Goal: Task Accomplishment & Management: Use online tool/utility

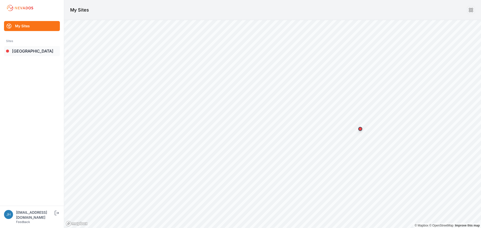
click at [24, 51] on link "[GEOGRAPHIC_DATA]" at bounding box center [32, 51] width 56 height 10
click at [26, 51] on link "[GEOGRAPHIC_DATA]" at bounding box center [32, 51] width 56 height 10
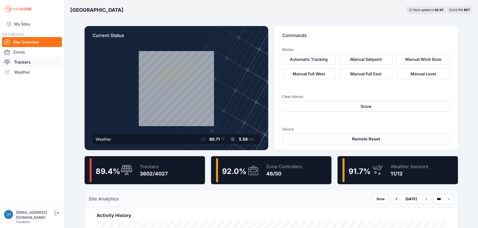
click at [27, 62] on link "Trackers" at bounding box center [32, 62] width 60 height 10
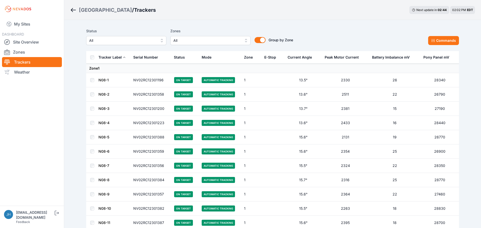
click at [244, 38] on button "All" at bounding box center [210, 40] width 80 height 9
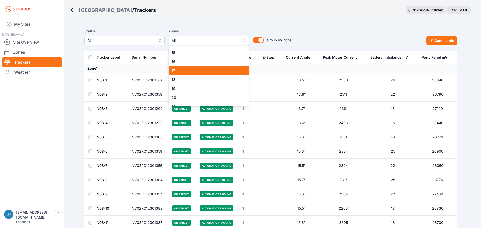
scroll to position [100, 0]
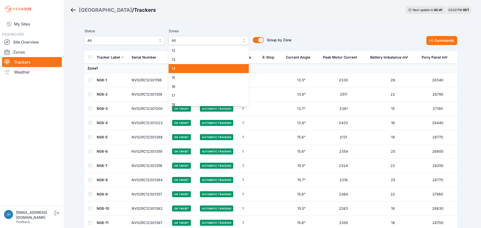
click at [217, 66] on span "14" at bounding box center [206, 68] width 68 height 5
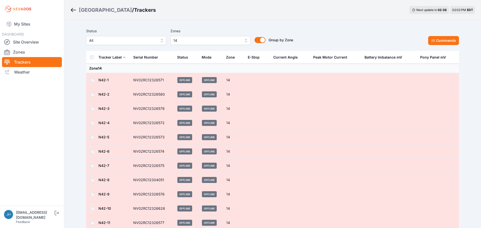
click at [245, 40] on button "14" at bounding box center [210, 40] width 80 height 9
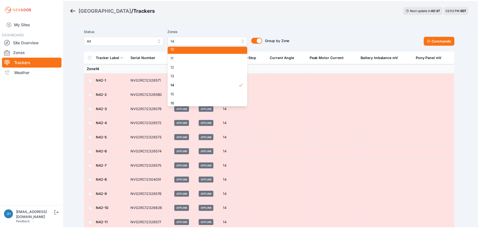
scroll to position [92, 0]
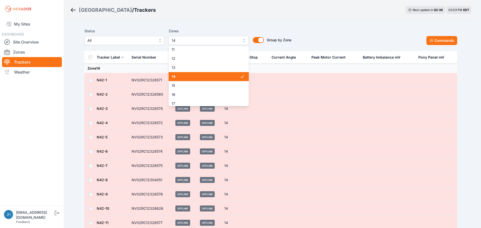
click at [226, 75] on span "14" at bounding box center [206, 76] width 68 height 5
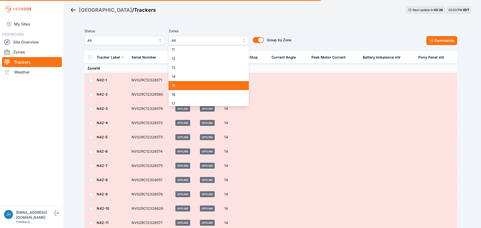
click at [224, 83] on span "15" at bounding box center [206, 85] width 68 height 5
click at [315, 34] on div "Status All Zones 15 1 2 3 4 5 6 7 8 9 10 11 12 13 14 15 16 17 18 19 20 21 22 23…" at bounding box center [270, 36] width 373 height 17
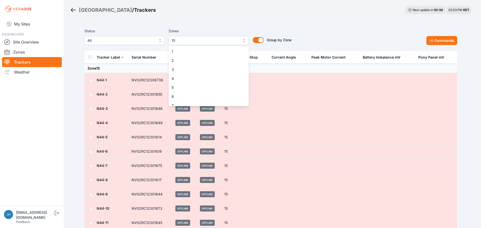
click at [243, 40] on button "15" at bounding box center [209, 40] width 80 height 9
click at [225, 52] on span "15" at bounding box center [206, 51] width 68 height 5
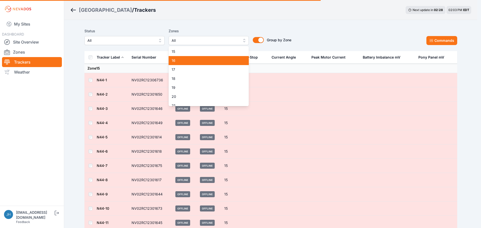
click at [223, 60] on span "16" at bounding box center [206, 60] width 68 height 5
click at [329, 28] on div "Status All Zones 16 1 2 3 4 5 6 7 8 9 10 11 12 13 14 15 16 17 18 19 20 21 22 23…" at bounding box center [270, 36] width 373 height 17
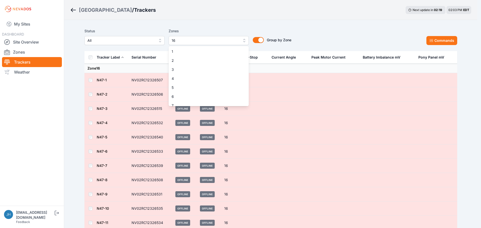
click at [245, 39] on button "16" at bounding box center [209, 40] width 80 height 9
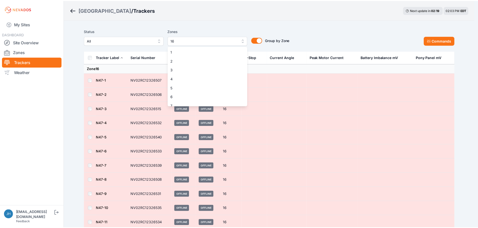
scroll to position [85, 0]
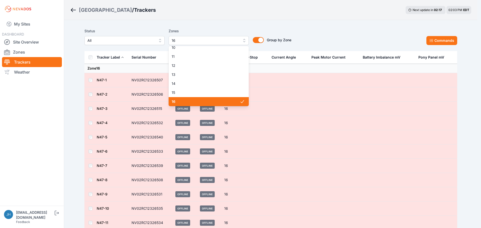
click at [229, 100] on span "16" at bounding box center [206, 101] width 68 height 5
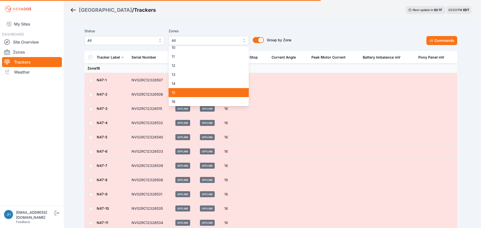
click at [231, 89] on div "15" at bounding box center [209, 92] width 80 height 9
click at [332, 33] on div "Status All Zones 15 1 2 3 4 5 6 7 8 9 10 11 12 13 14 15 16 17 18 19 20 21 22 23…" at bounding box center [270, 36] width 373 height 17
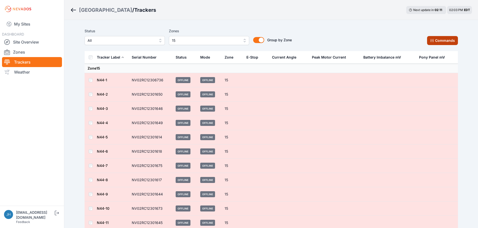
click at [437, 40] on button "Commands" at bounding box center [442, 40] width 31 height 9
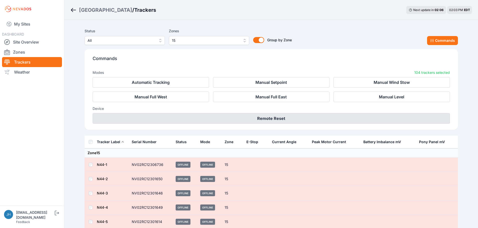
click at [279, 117] on button "Remote Reset" at bounding box center [271, 118] width 357 height 11
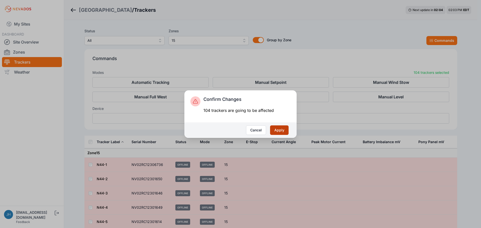
click at [282, 132] on button "Apply" at bounding box center [279, 131] width 19 height 10
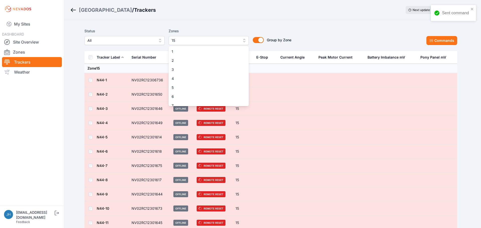
click at [243, 39] on button "15" at bounding box center [209, 40] width 80 height 9
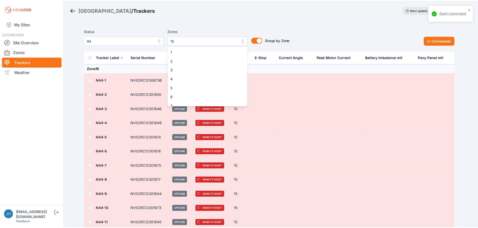
scroll to position [76, 0]
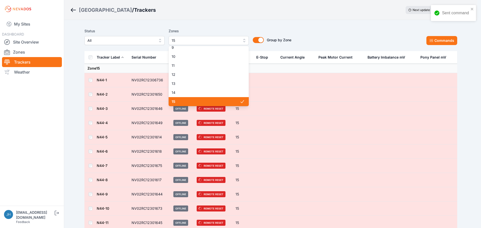
drag, startPoint x: 220, startPoint y: 104, endPoint x: 223, endPoint y: 96, distance: 8.7
click at [220, 104] on span "15" at bounding box center [206, 101] width 68 height 5
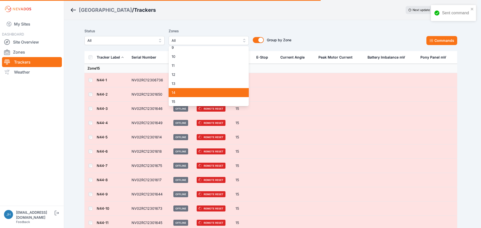
click at [225, 92] on span "14" at bounding box center [206, 92] width 68 height 5
click at [361, 28] on div "Status All Zones 14 1 2 3 4 5 6 7 8 9 10 11 12 13 14 15 16 17 18 19 20 21 22 23…" at bounding box center [270, 38] width 373 height 25
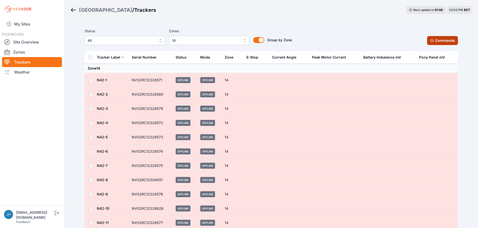
click at [433, 41] on icon at bounding box center [432, 41] width 4 height 4
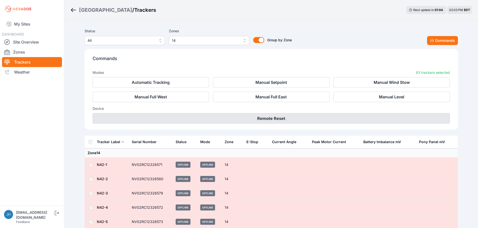
click at [271, 117] on button "Remote Reset" at bounding box center [271, 118] width 357 height 11
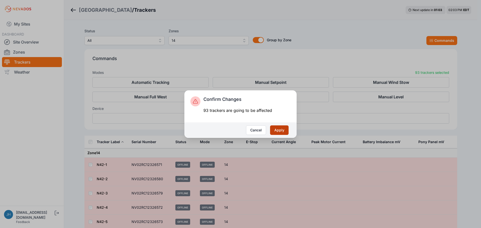
click at [283, 132] on button "Apply" at bounding box center [279, 131] width 19 height 10
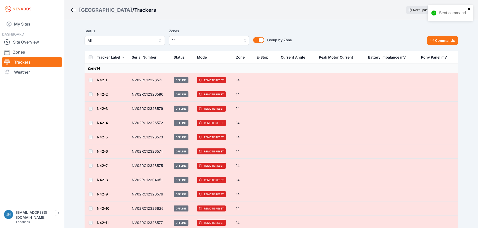
click at [468, 9] on icon "close" at bounding box center [469, 9] width 4 height 4
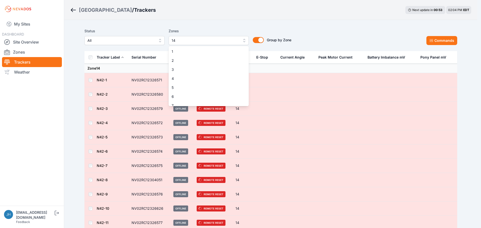
click at [243, 40] on button "14" at bounding box center [209, 40] width 80 height 9
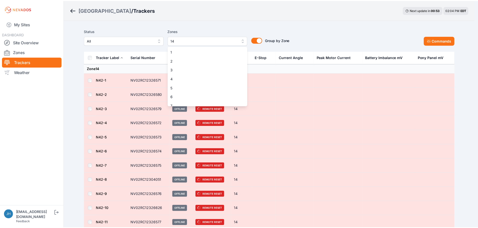
scroll to position [67, 0]
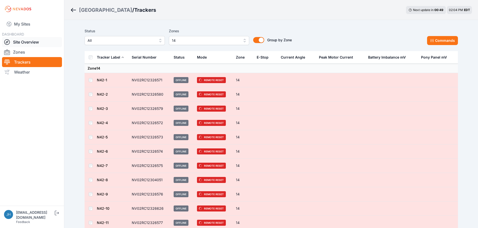
click at [25, 41] on link "Site Overview" at bounding box center [32, 42] width 60 height 10
